Goal: Task Accomplishment & Management: Contribute content

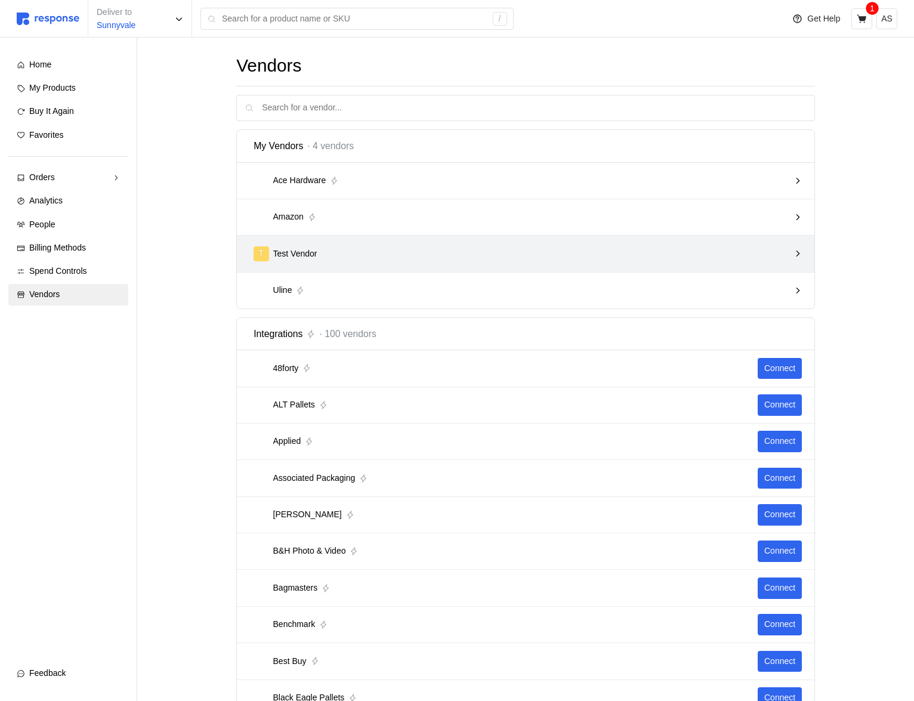
click at [388, 246] on div "T Test Vendor" at bounding box center [522, 253] width 536 height 15
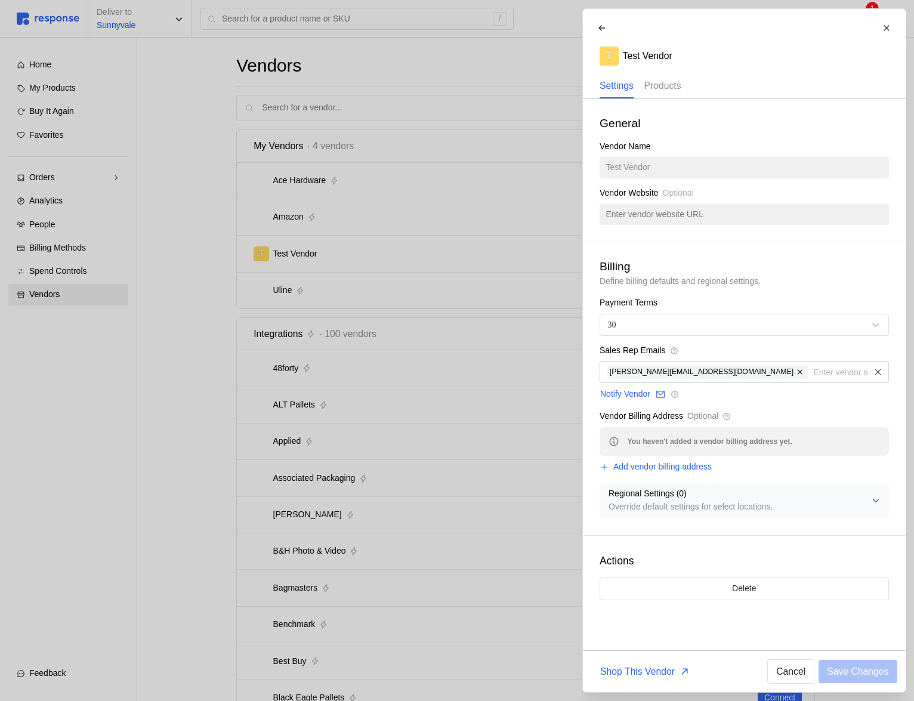
click at [663, 85] on p "Products" at bounding box center [662, 85] width 37 height 15
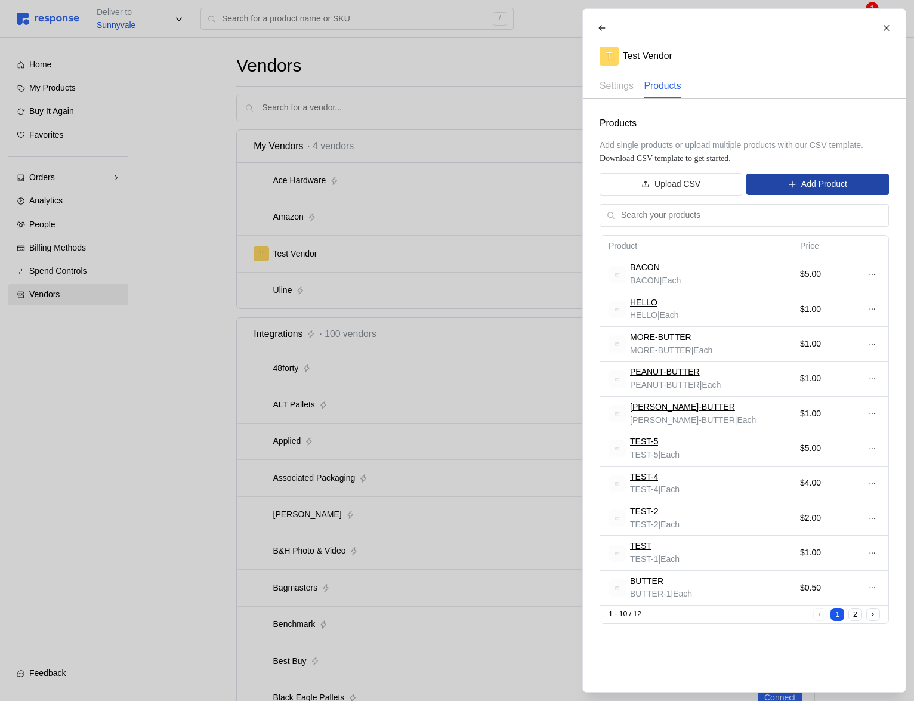
click at [804, 183] on p "Add Product" at bounding box center [824, 184] width 46 height 13
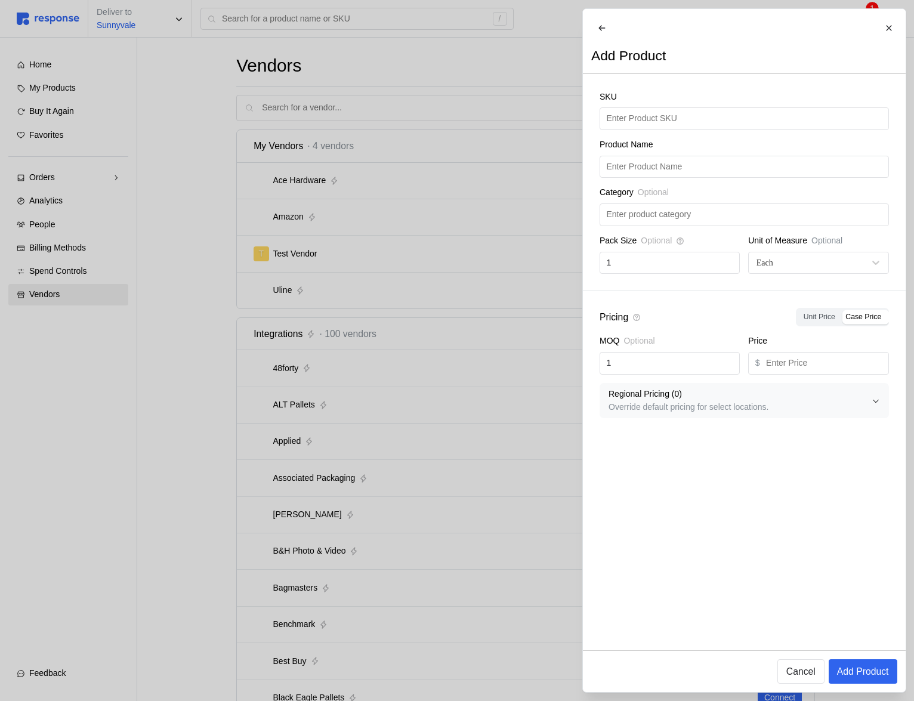
click at [654, 108] on div "SKU" at bounding box center [744, 99] width 289 height 17
click at [654, 126] on input "text" at bounding box center [744, 118] width 276 height 21
type input "SPINACH"
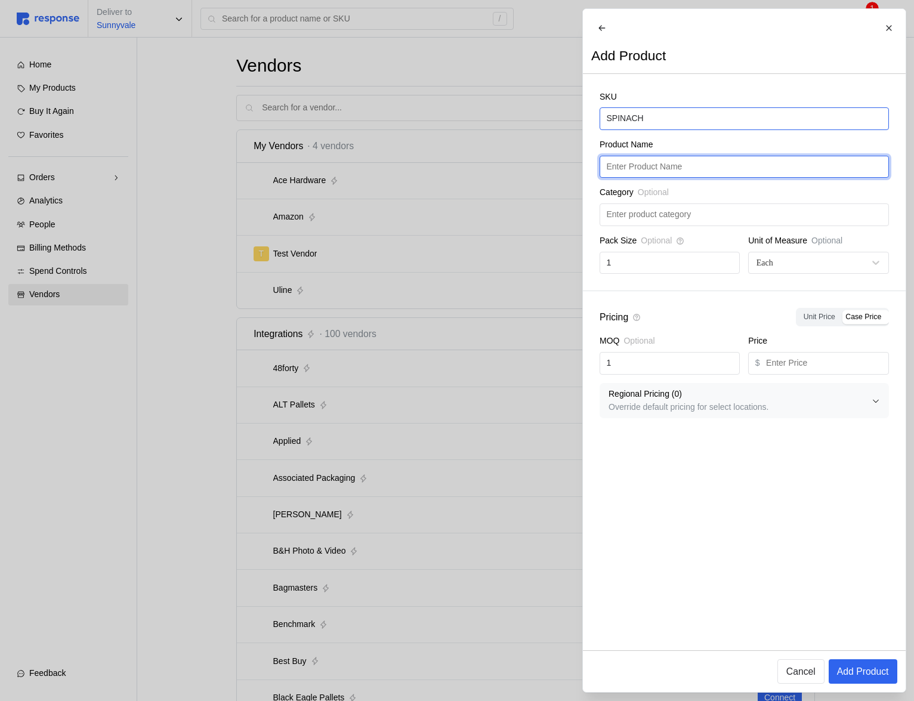
paste input "SPINACH"
type input "SPINACH"
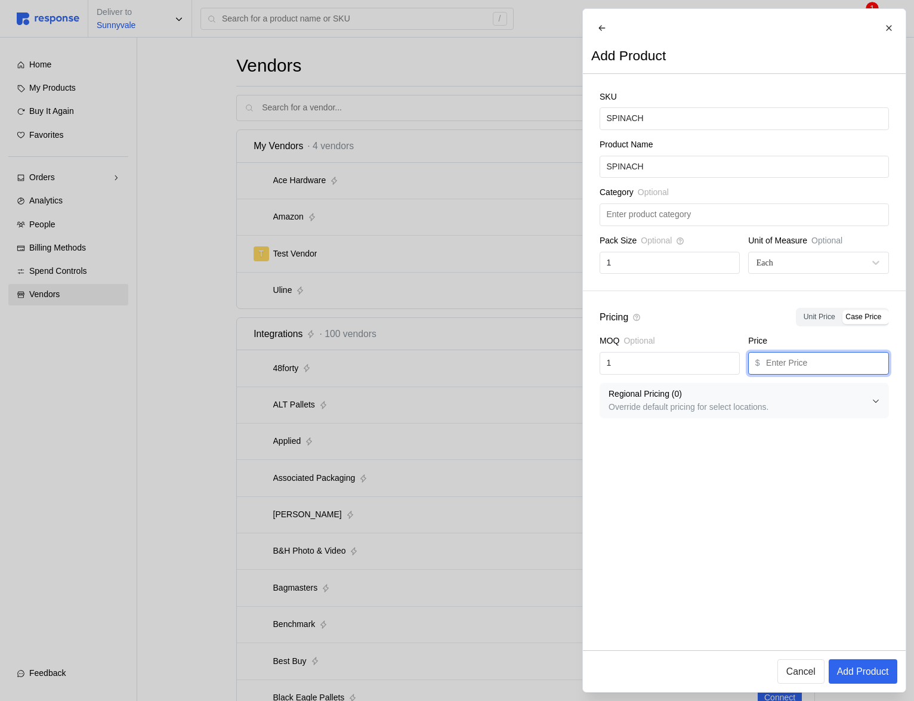
click at [783, 367] on input "text" at bounding box center [824, 363] width 116 height 21
type input "1"
click at [858, 675] on p "Add Product" at bounding box center [862, 671] width 52 height 15
